Goal: Information Seeking & Learning: Learn about a topic

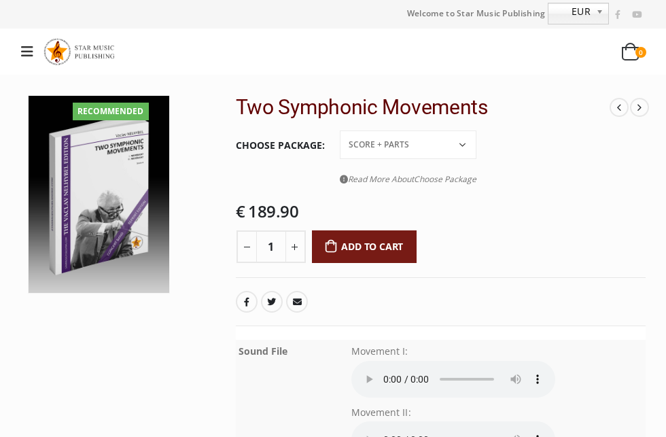
click at [80, 48] on img at bounding box center [81, 51] width 77 height 33
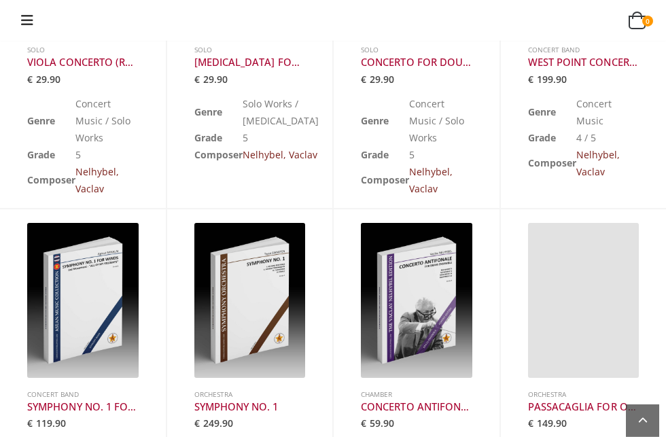
scroll to position [615, 0]
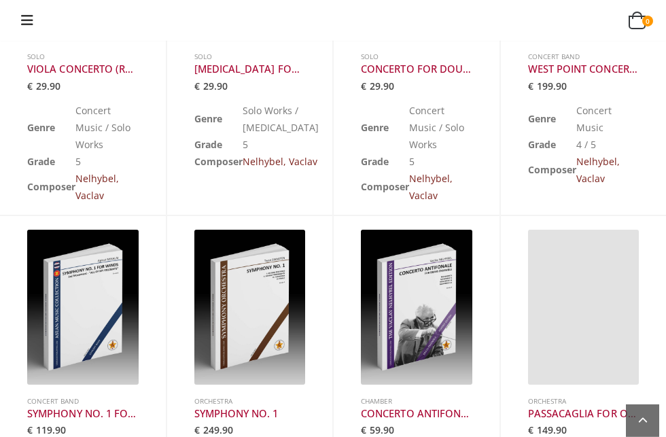
click at [588, 75] on h3 "WEST POINT CONCERTO" at bounding box center [583, 69] width 111 height 14
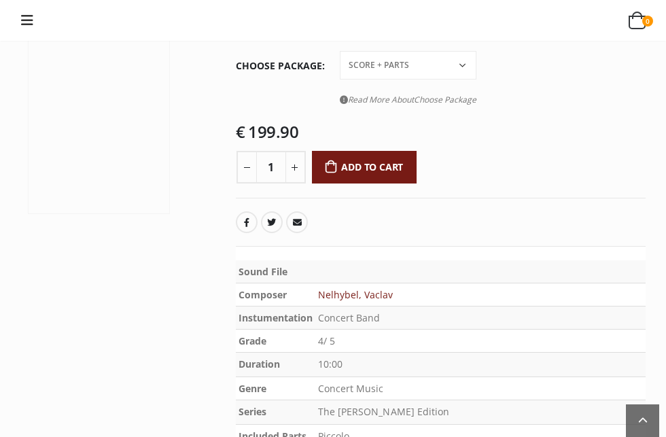
scroll to position [232, 0]
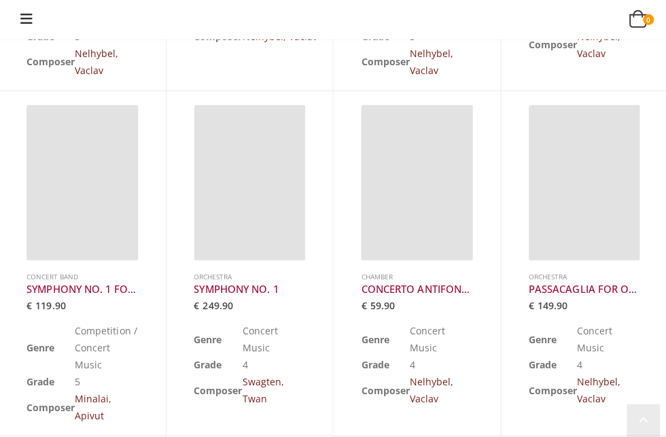
scroll to position [788, 0]
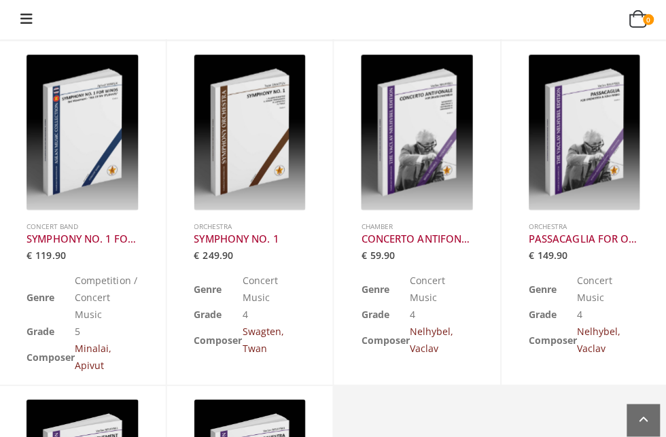
click at [111, 234] on h3 "SYMPHONY NO. 1 FOR WINDS “ALL OF MY STUDENTS" at bounding box center [82, 241] width 111 height 14
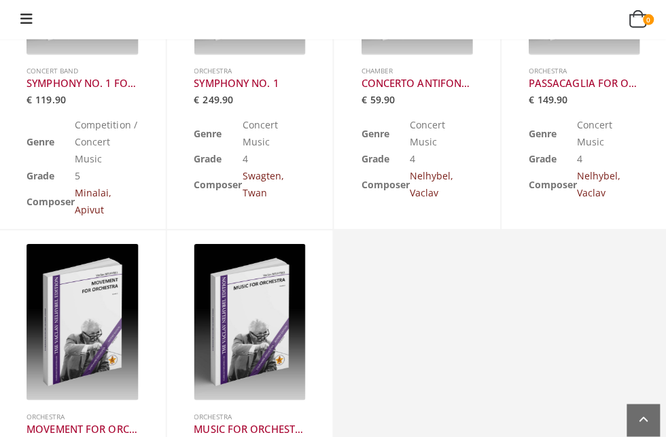
scroll to position [955, 0]
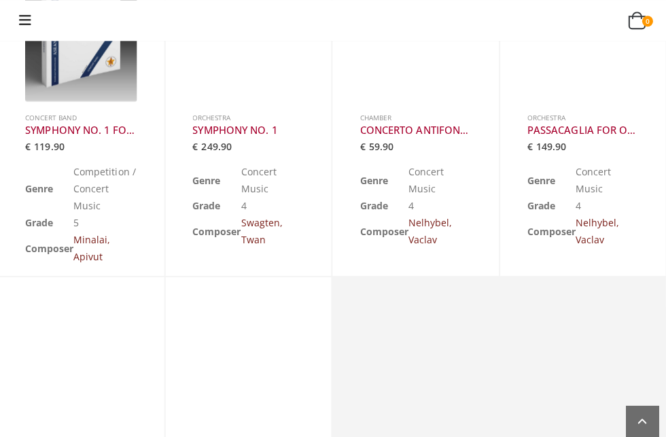
scroll to position [894, 0]
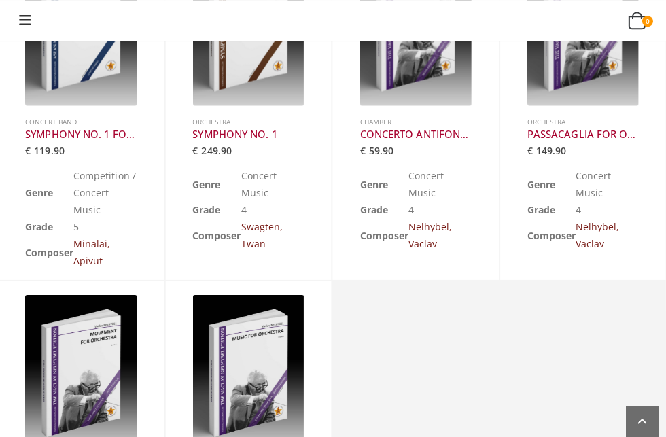
click at [268, 128] on h3 "SYMPHONY NO. 1" at bounding box center [249, 135] width 111 height 14
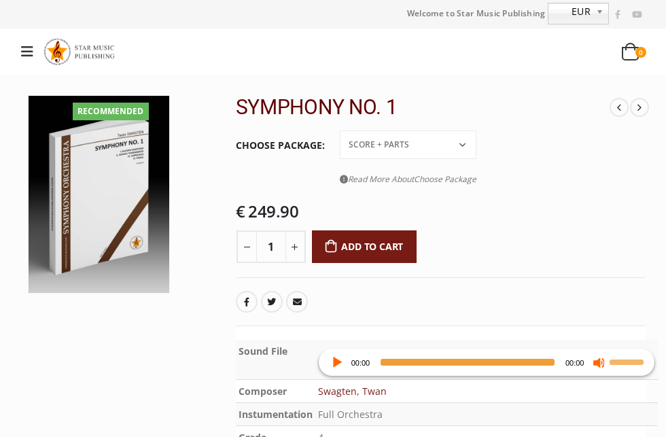
click at [33, 58] on icon at bounding box center [27, 52] width 12 height 14
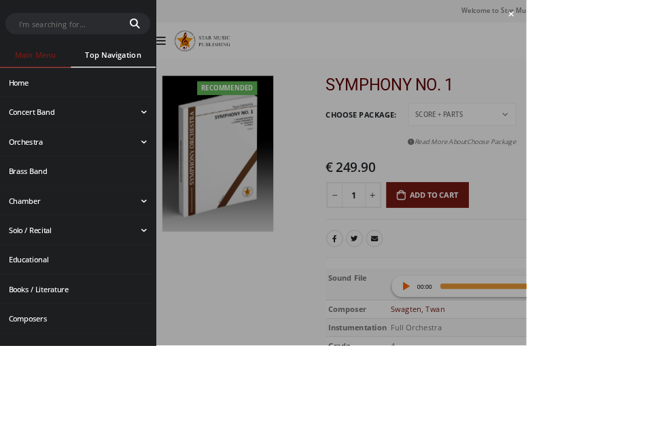
click at [41, 142] on link "Concert Band" at bounding box center [98, 142] width 197 height 36
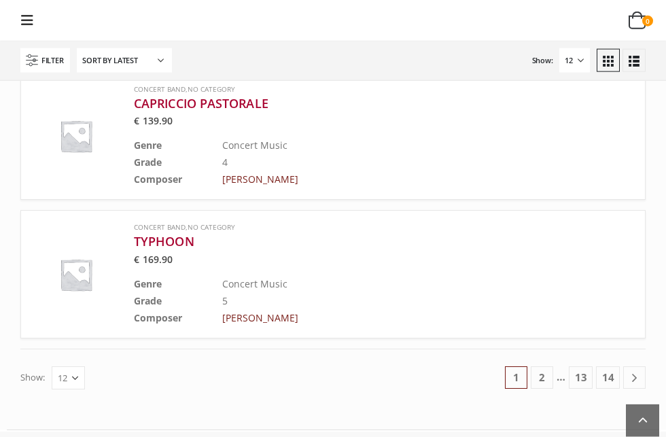
scroll to position [1458, 0]
click at [553, 388] on link "2" at bounding box center [541, 377] width 22 height 22
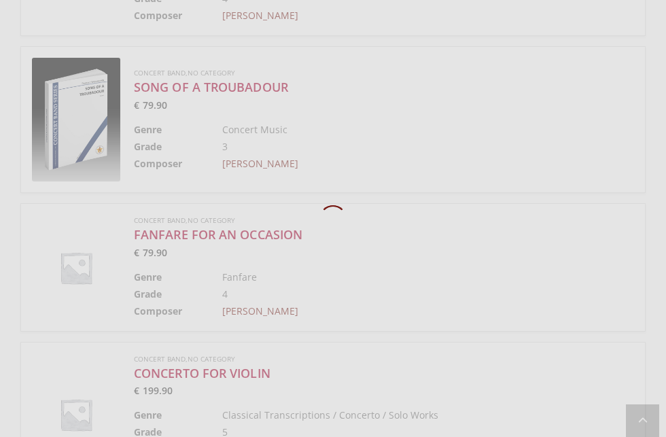
scroll to position [21, 0]
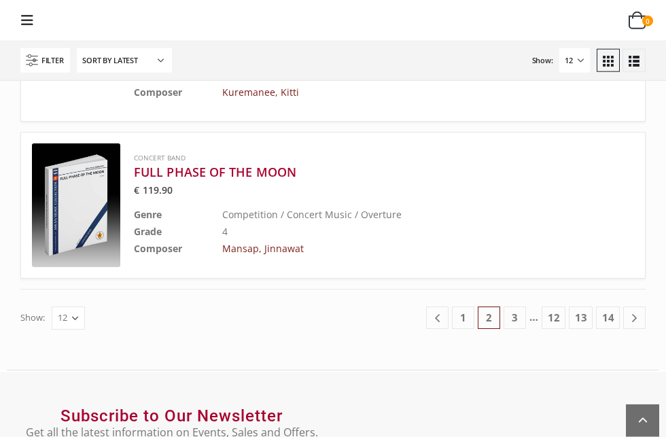
scroll to position [1675, 0]
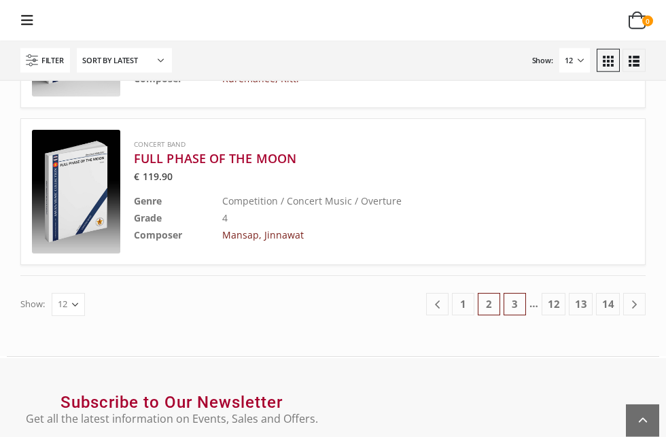
click at [526, 315] on link "3" at bounding box center [514, 304] width 22 height 22
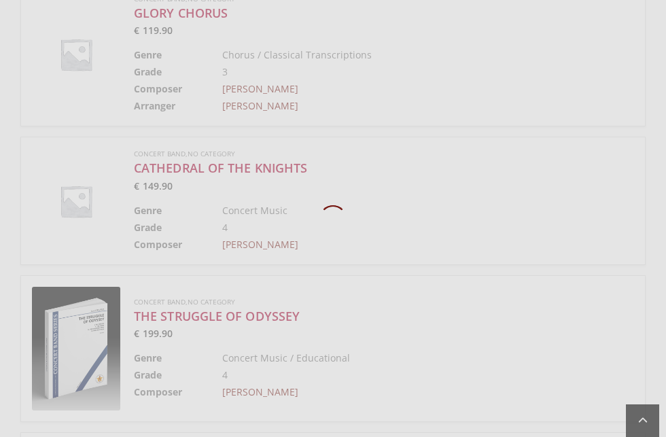
scroll to position [21, 0]
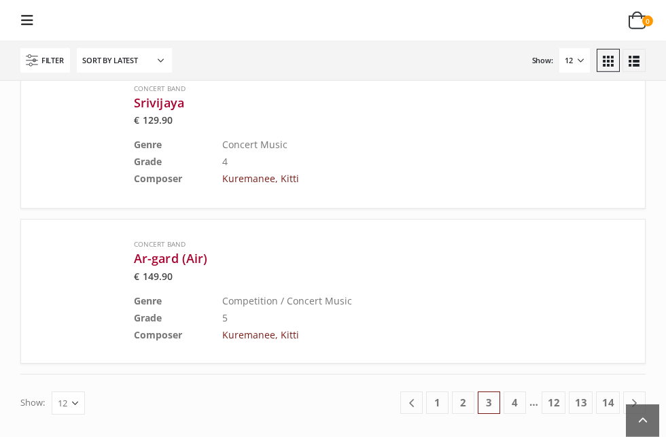
scroll to position [1737, 0]
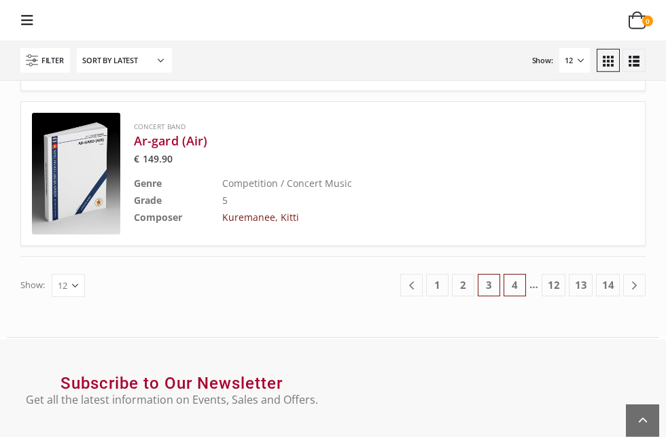
click at [526, 296] on link "4" at bounding box center [514, 285] width 22 height 22
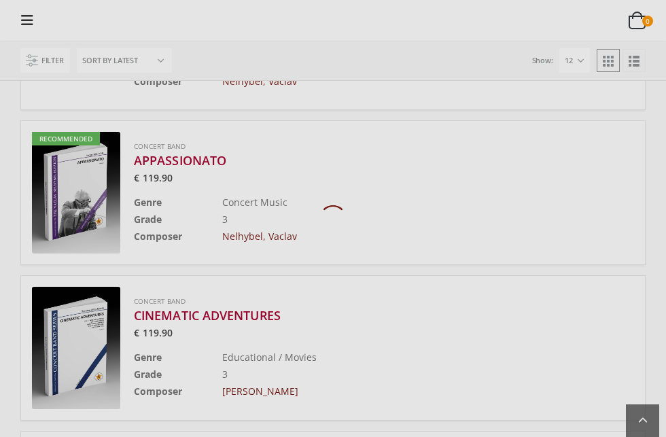
scroll to position [21, 0]
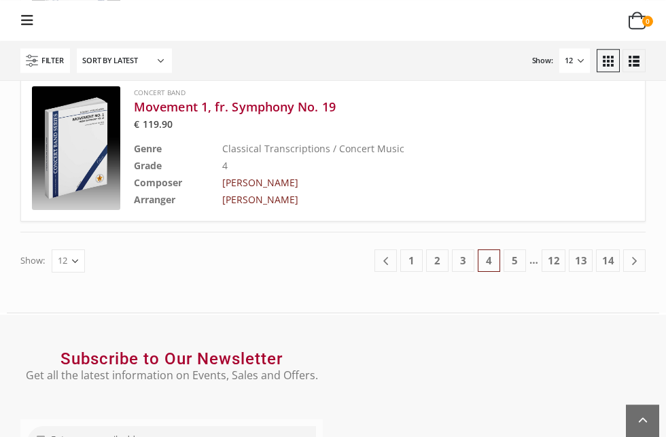
scroll to position [1783, 0]
click at [526, 271] on link "5" at bounding box center [514, 260] width 22 height 22
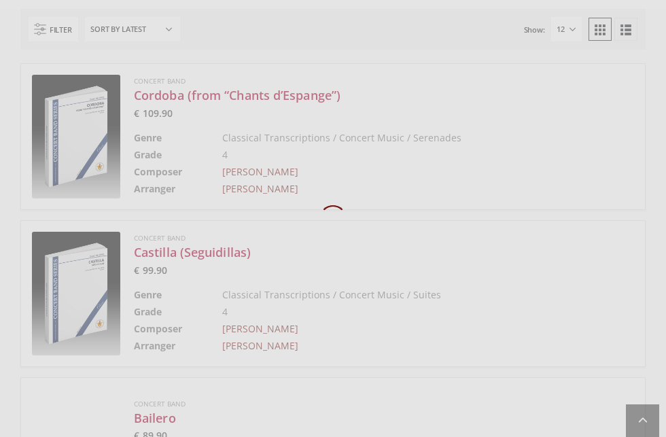
scroll to position [21, 0]
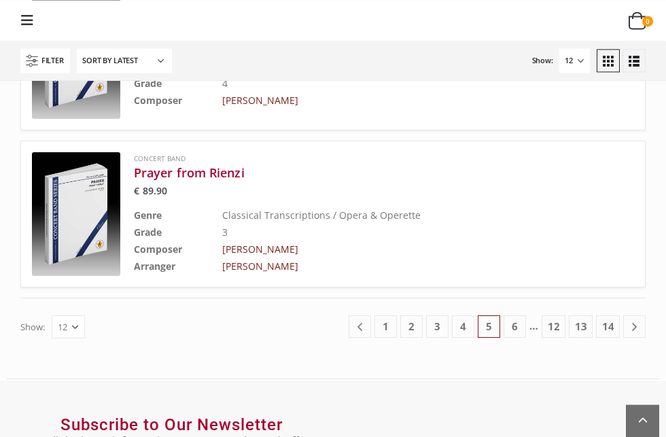
scroll to position [1720, 0]
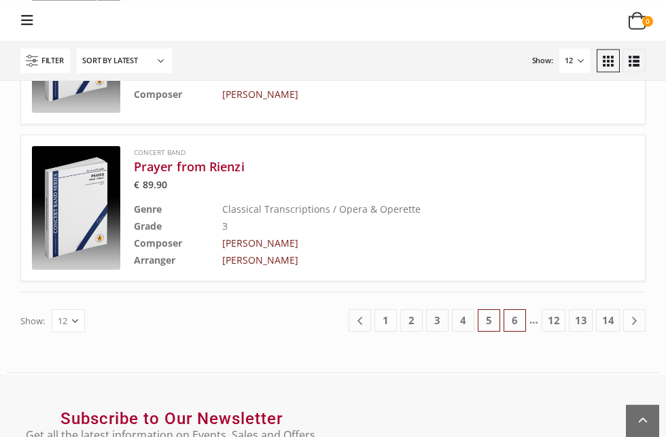
click at [526, 331] on link "6" at bounding box center [514, 320] width 22 height 22
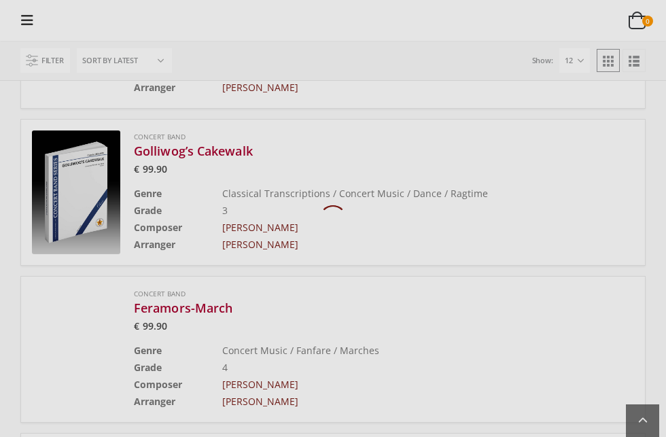
scroll to position [21, 0]
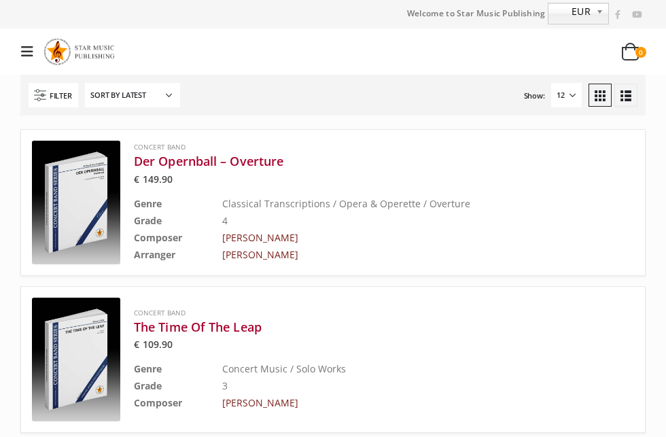
click at [27, 52] on icon at bounding box center [27, 52] width 12 height 14
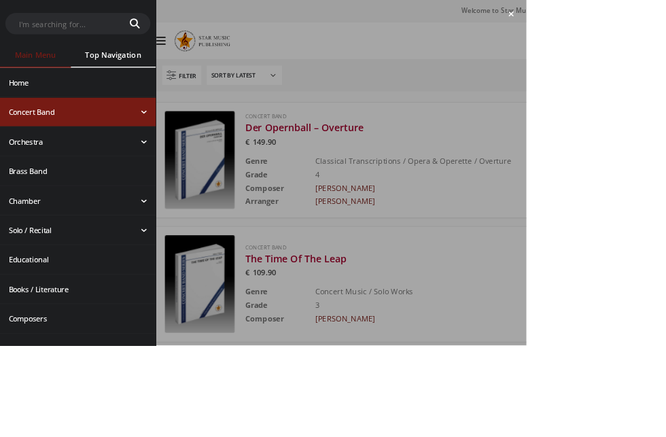
click at [51, 25] on input "text" at bounding box center [78, 30] width 143 height 26
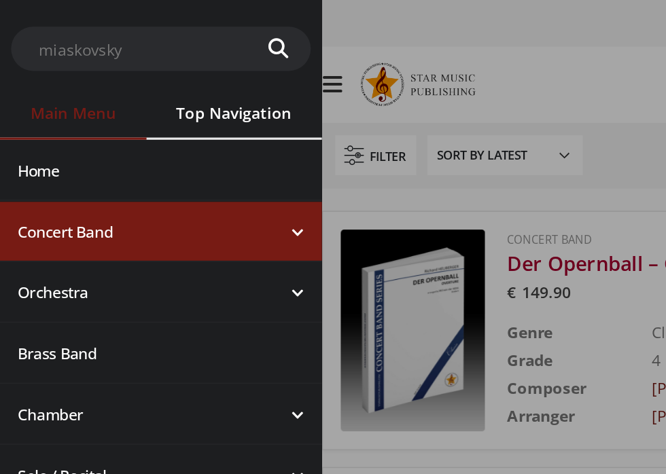
type input "miaskovsky"
click at [150, 16] on button "submit" at bounding box center [170, 29] width 40 height 27
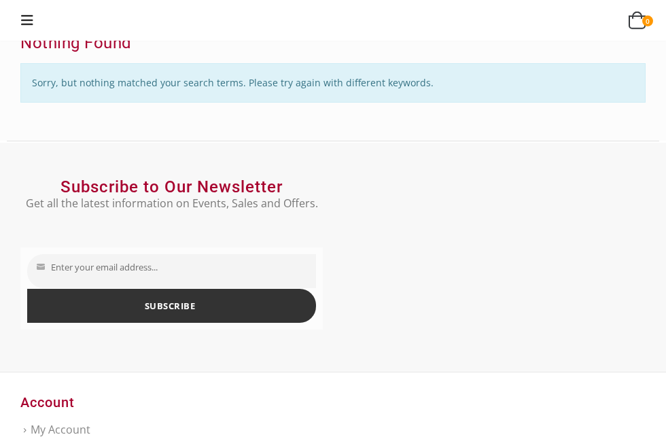
scroll to position [42, 0]
click at [33, 22] on icon at bounding box center [27, 21] width 12 height 14
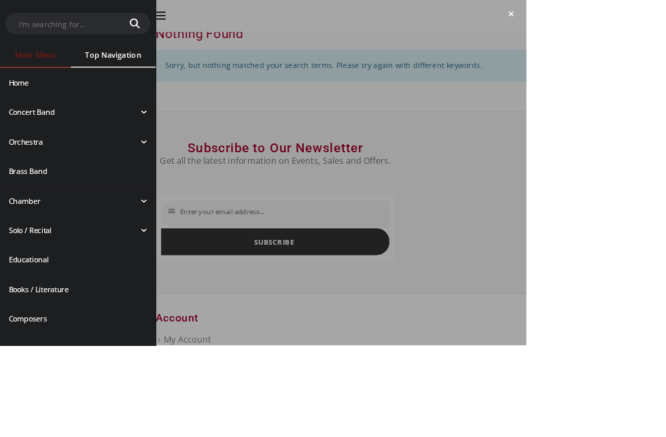
click at [628, 251] on div at bounding box center [333, 218] width 666 height 437
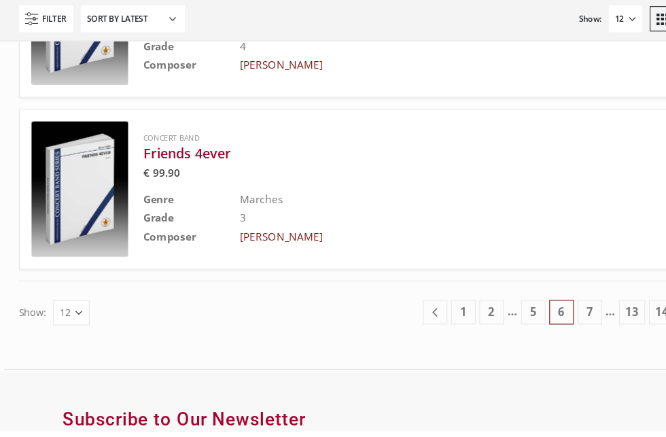
scroll to position [1719, 0]
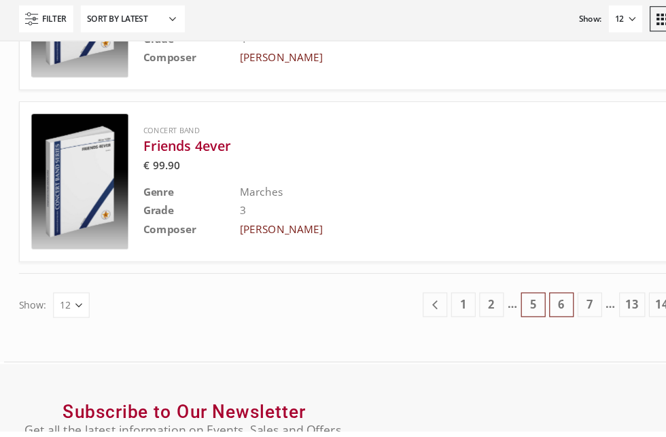
click at [501, 333] on link "5" at bounding box center [490, 321] width 22 height 22
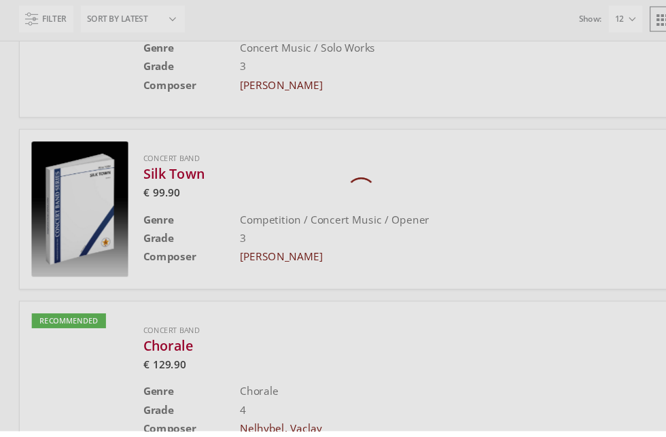
scroll to position [22, 0]
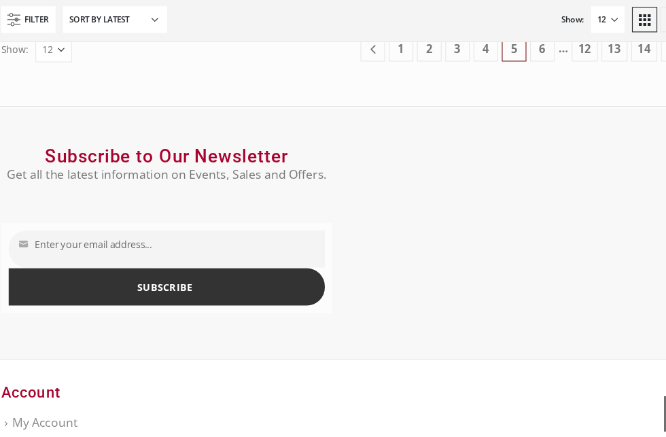
scroll to position [1954, 0]
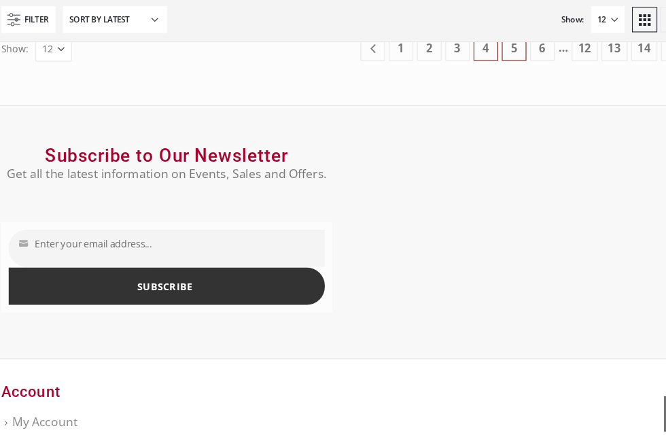
click at [474, 98] on link "4" at bounding box center [463, 86] width 22 height 22
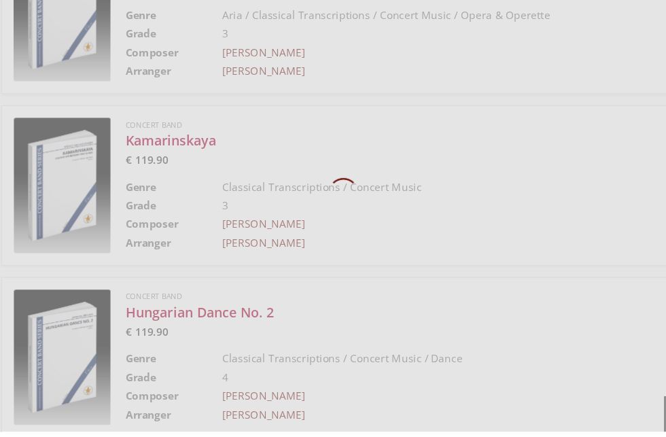
scroll to position [22, 0]
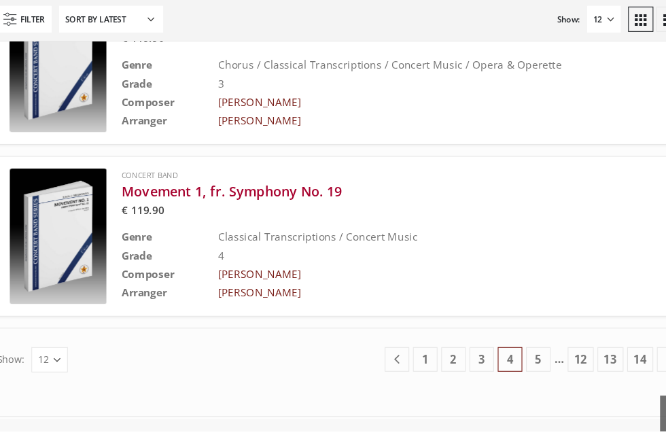
scroll to position [1681, 0]
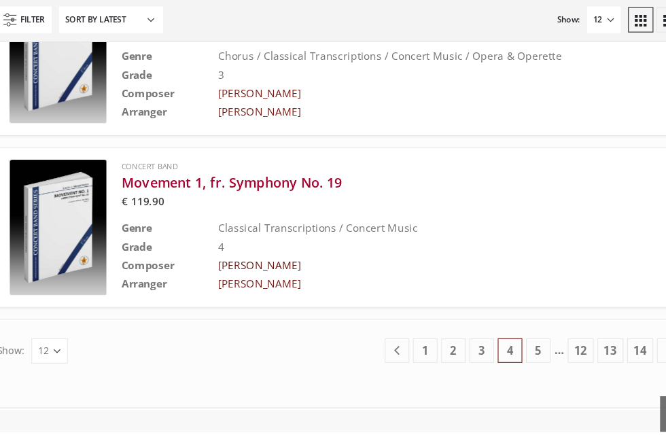
click at [298, 291] on link "[PERSON_NAME]" at bounding box center [260, 284] width 76 height 13
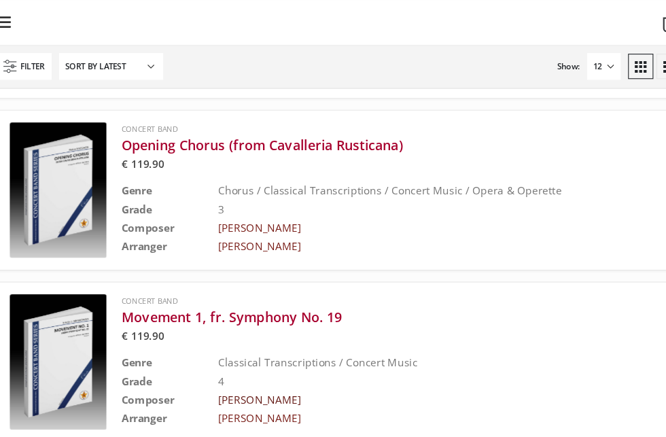
scroll to position [1599, 0]
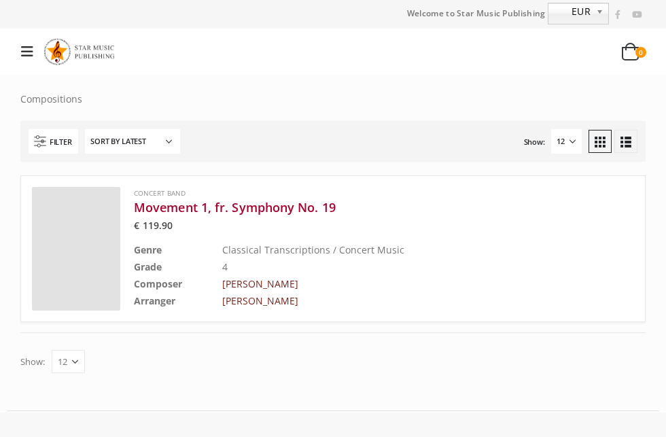
click at [227, 199] on h3 "Movement 1, fr. Symphony No. 19" at bounding box center [350, 207] width 432 height 16
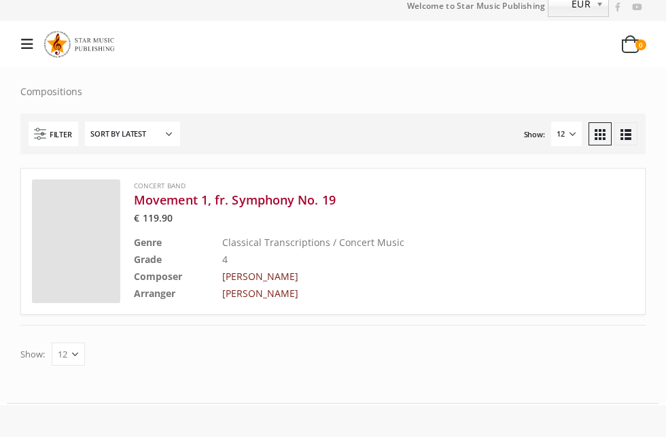
scroll to position [7, 0]
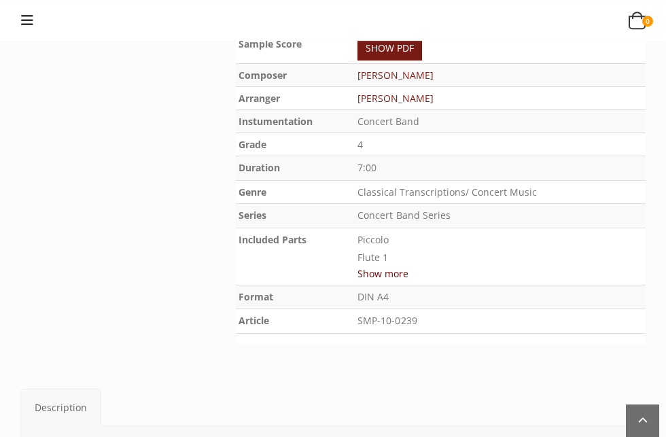
scroll to position [322, 0]
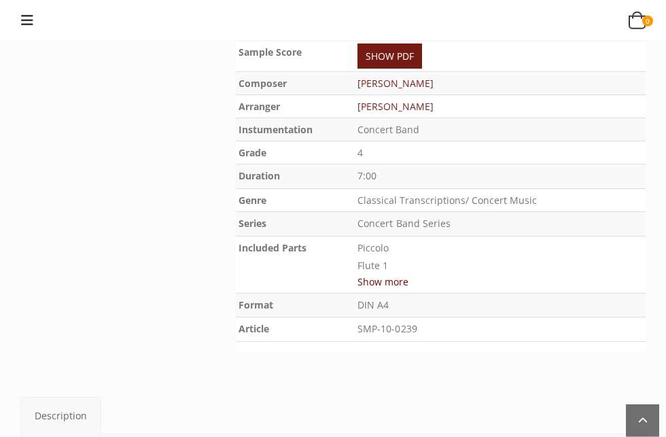
click at [408, 275] on button "Show more" at bounding box center [382, 281] width 51 height 17
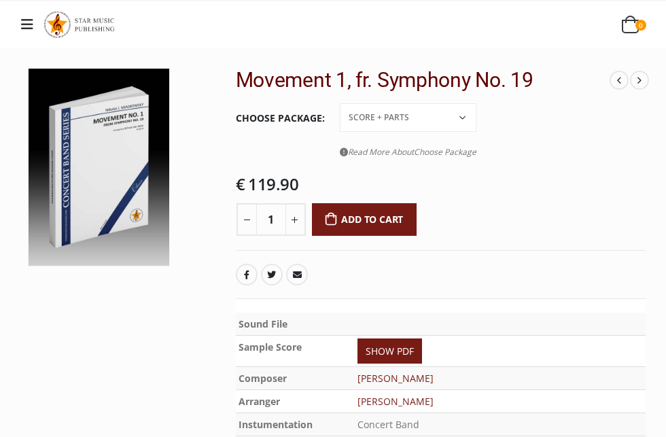
scroll to position [0, 0]
